Goal: Find specific page/section: Find specific page/section

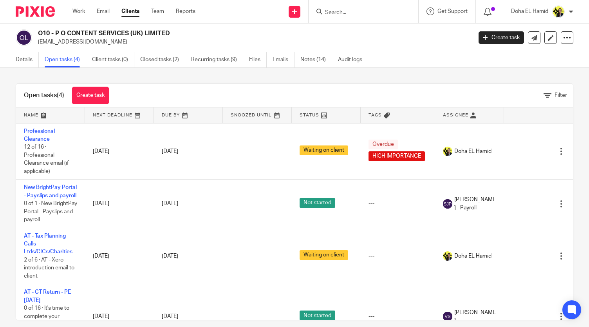
click at [343, 9] on input "Search" at bounding box center [360, 12] width 71 height 7
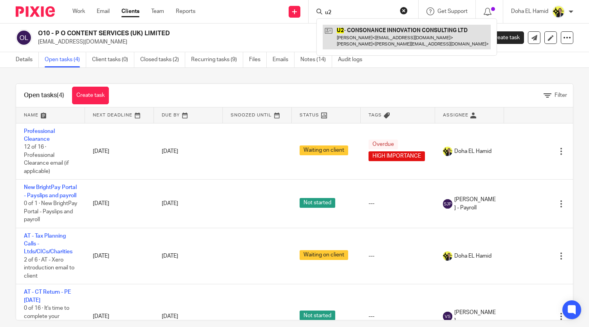
type input "u2"
click at [375, 32] on link at bounding box center [407, 37] width 168 height 24
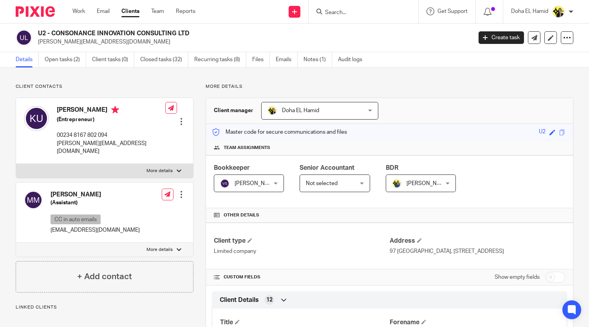
click at [346, 15] on input "Search" at bounding box center [360, 12] width 71 height 7
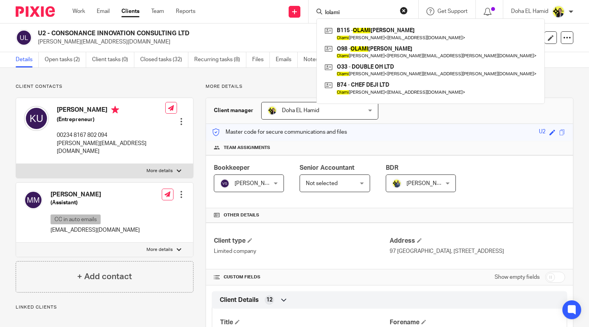
click at [331, 12] on input "lolami" at bounding box center [360, 12] width 71 height 7
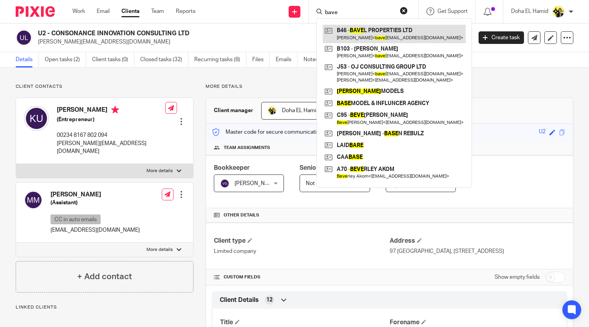
type input "bave"
click at [390, 25] on link at bounding box center [394, 34] width 143 height 18
